Goal: Transaction & Acquisition: Download file/media

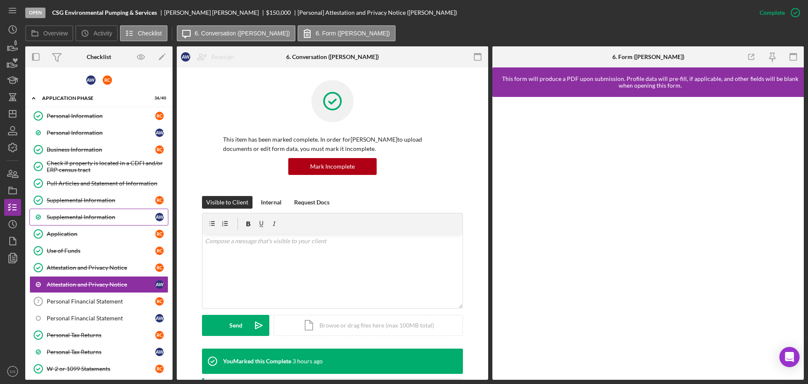
scroll to position [61, 0]
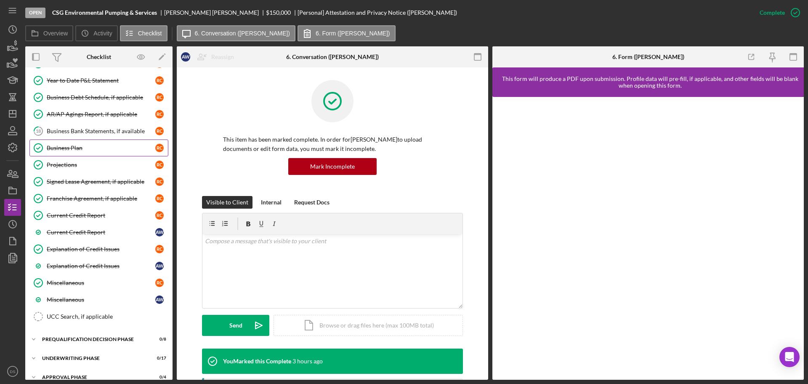
scroll to position [505, 0]
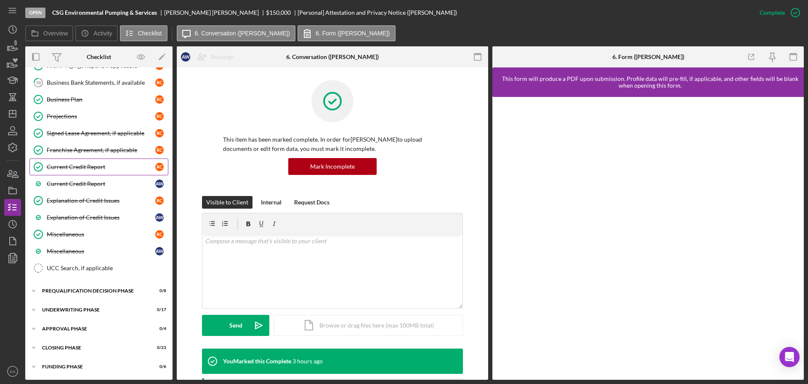
click at [85, 165] on div "Current Credit Report" at bounding box center [101, 166] width 109 height 7
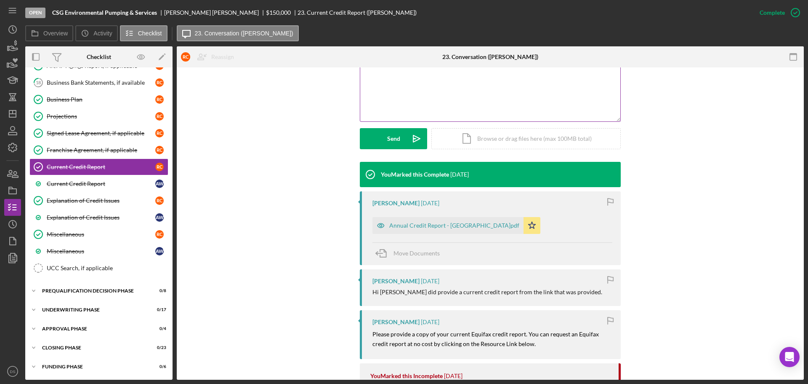
scroll to position [211, 0]
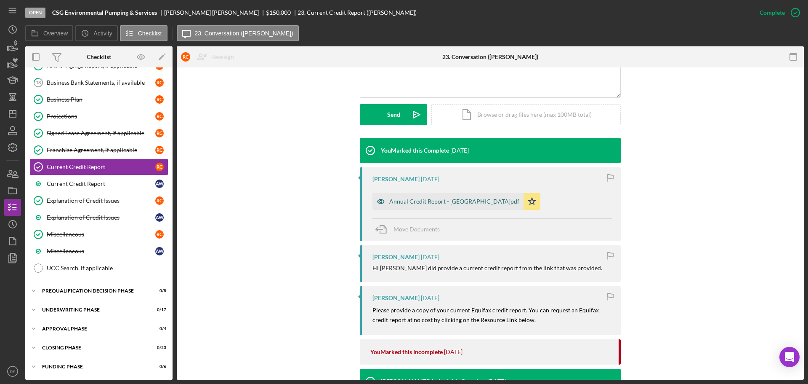
click at [434, 205] on div "Annual Credit Report - [GEOGRAPHIC_DATA]pdf" at bounding box center [448, 201] width 151 height 17
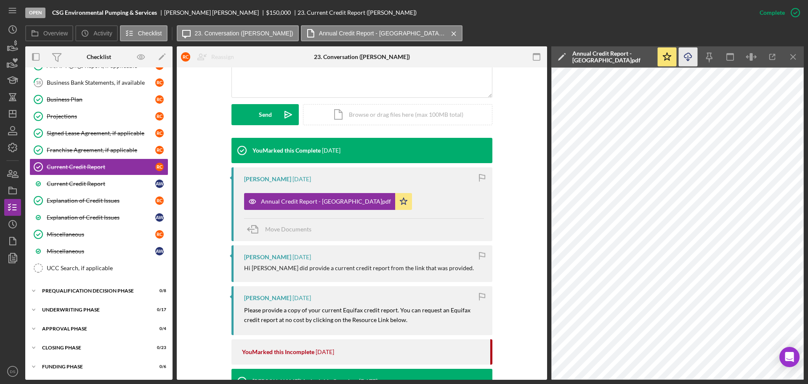
click at [690, 56] on icon "Icon/Download" at bounding box center [688, 57] width 19 height 19
drag, startPoint x: 481, startPoint y: 237, endPoint x: 536, endPoint y: 203, distance: 63.7
click at [484, 234] on div "[PERSON_NAME] [DATE] Annual Credit Report - Equifax.pdf Icon/Star Move Documents" at bounding box center [362, 204] width 261 height 74
click at [692, 59] on icon "Icon/Download" at bounding box center [688, 57] width 19 height 19
click at [111, 179] on link "Current Credit Report A W" at bounding box center [98, 183] width 139 height 17
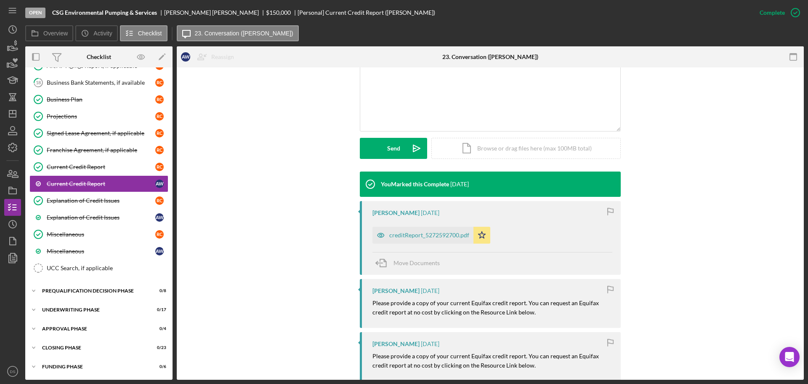
scroll to position [211, 0]
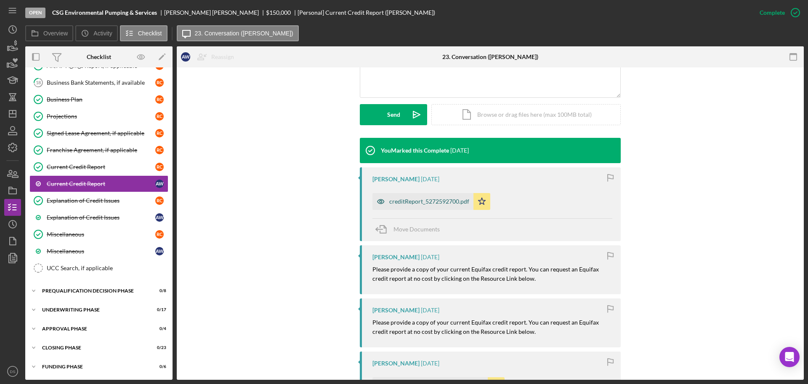
click at [441, 202] on div "creditReport_5272592700.pdf" at bounding box center [429, 201] width 80 height 7
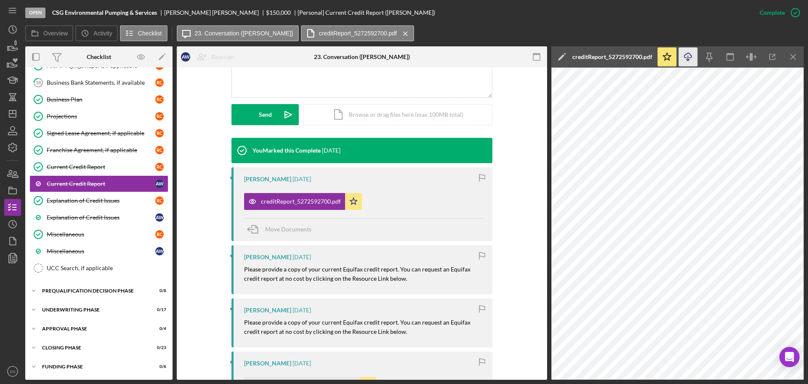
click at [685, 60] on icon "Icon/Download" at bounding box center [688, 57] width 19 height 19
